Goal: Task Accomplishment & Management: Manage account settings

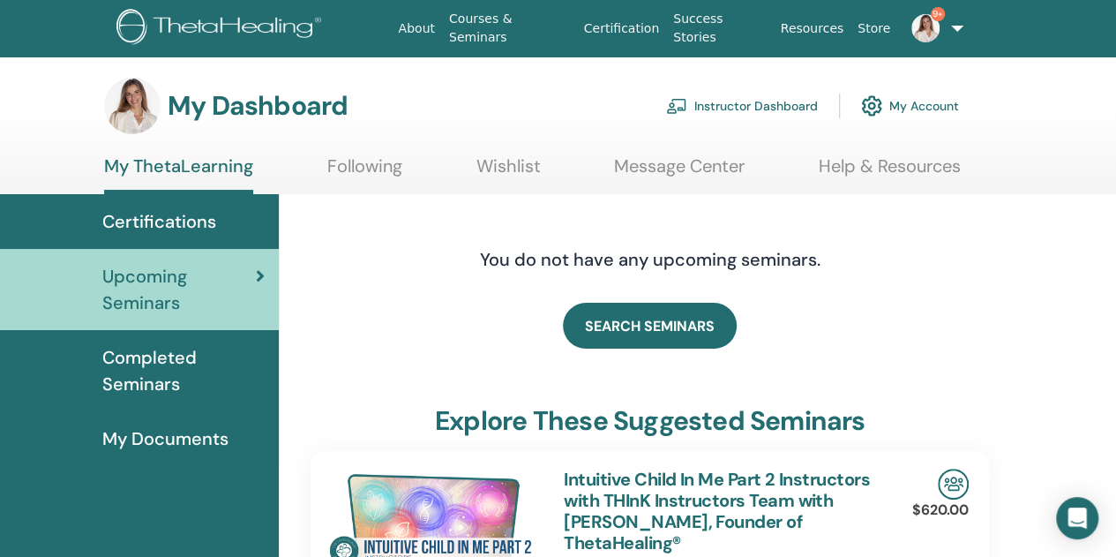
click at [716, 100] on link "Instructor Dashboard" at bounding box center [742, 105] width 152 height 39
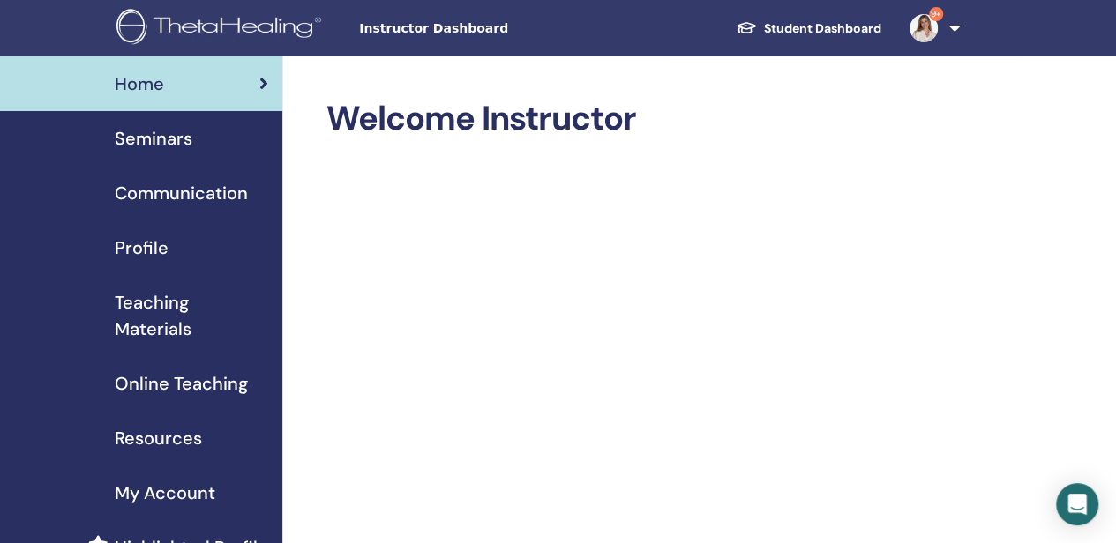
click at [146, 137] on span "Seminars" at bounding box center [154, 138] width 78 height 26
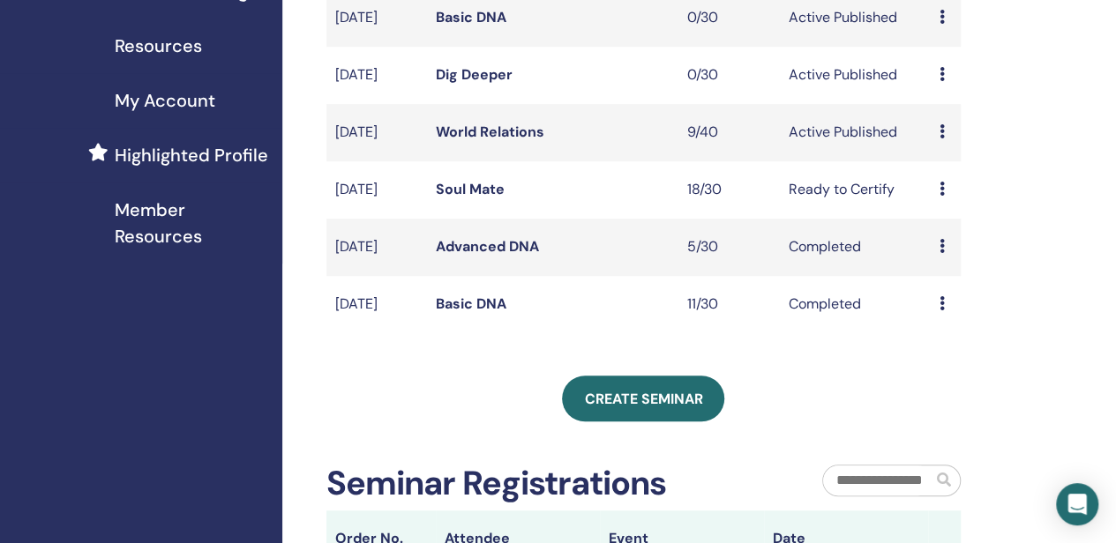
scroll to position [441, 0]
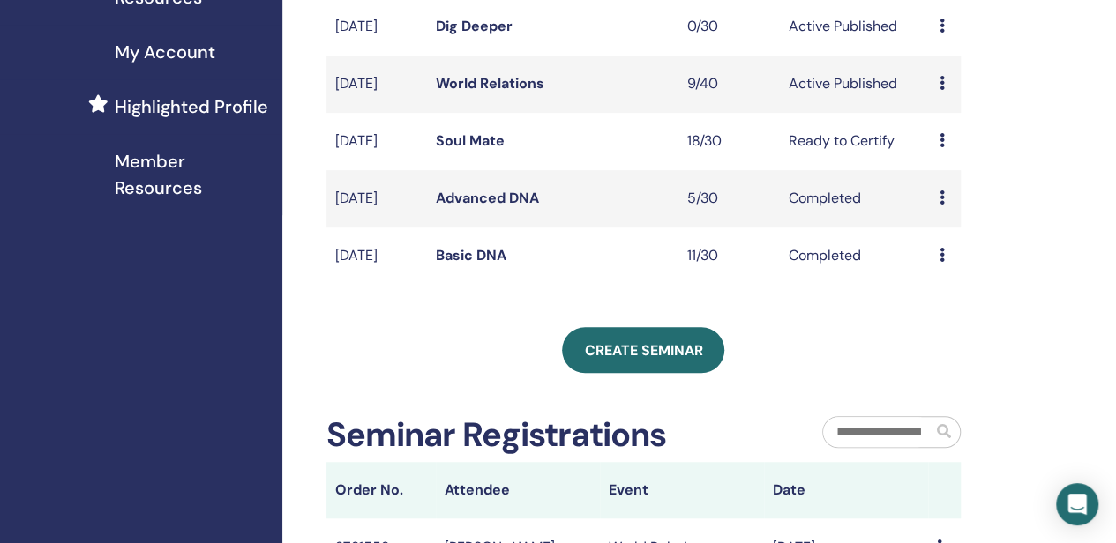
click at [481, 207] on link "Advanced DNA" at bounding box center [487, 198] width 103 height 19
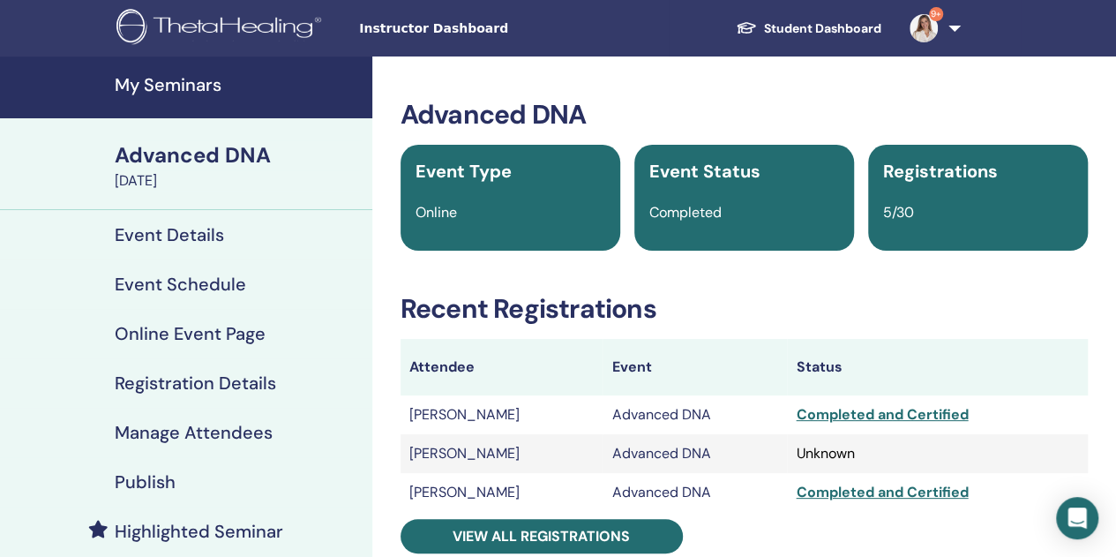
click at [157, 430] on h4 "Manage Attendees" at bounding box center [194, 432] width 158 height 21
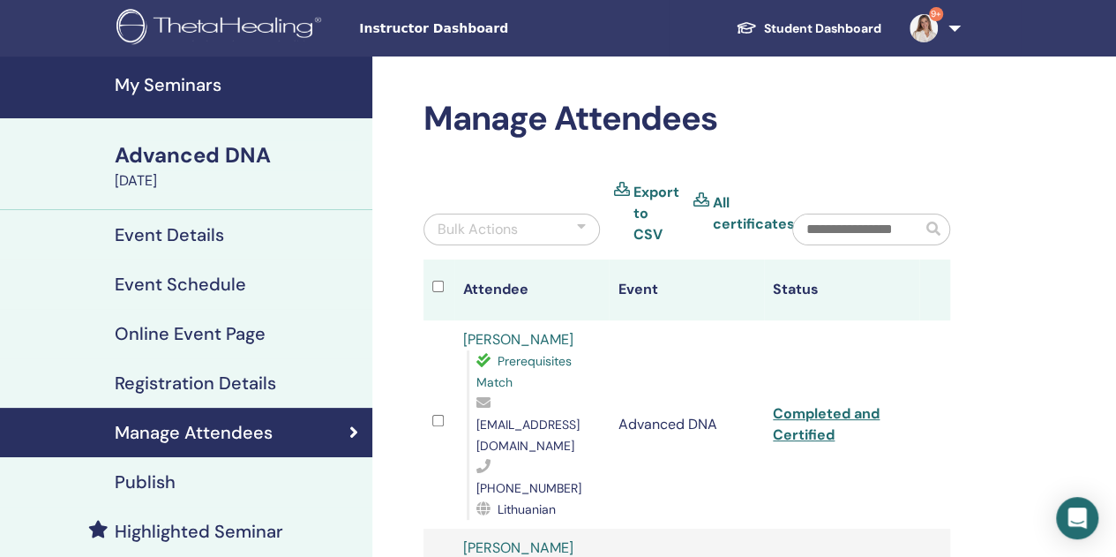
click at [185, 80] on h4 "My Seminars" at bounding box center [238, 84] width 247 height 21
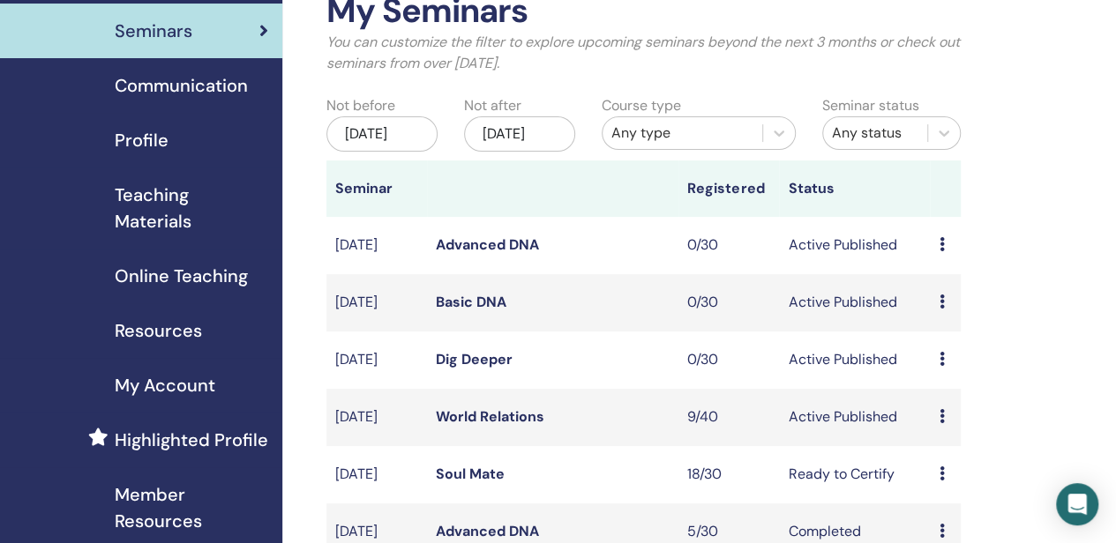
scroll to position [353, 0]
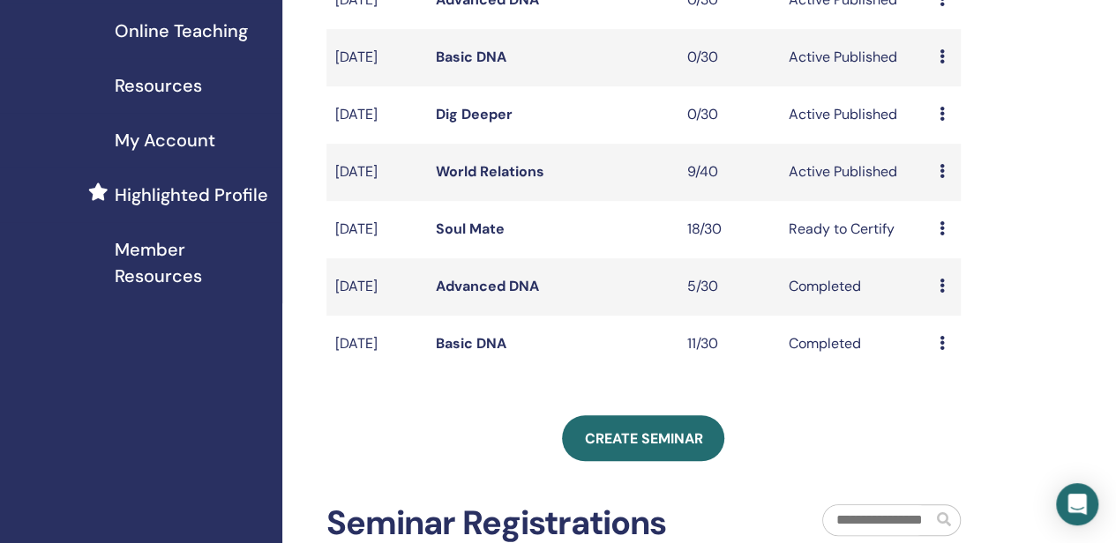
click at [524, 181] on link "World Relations" at bounding box center [490, 171] width 109 height 19
